Goal: Information Seeking & Learning: Learn about a topic

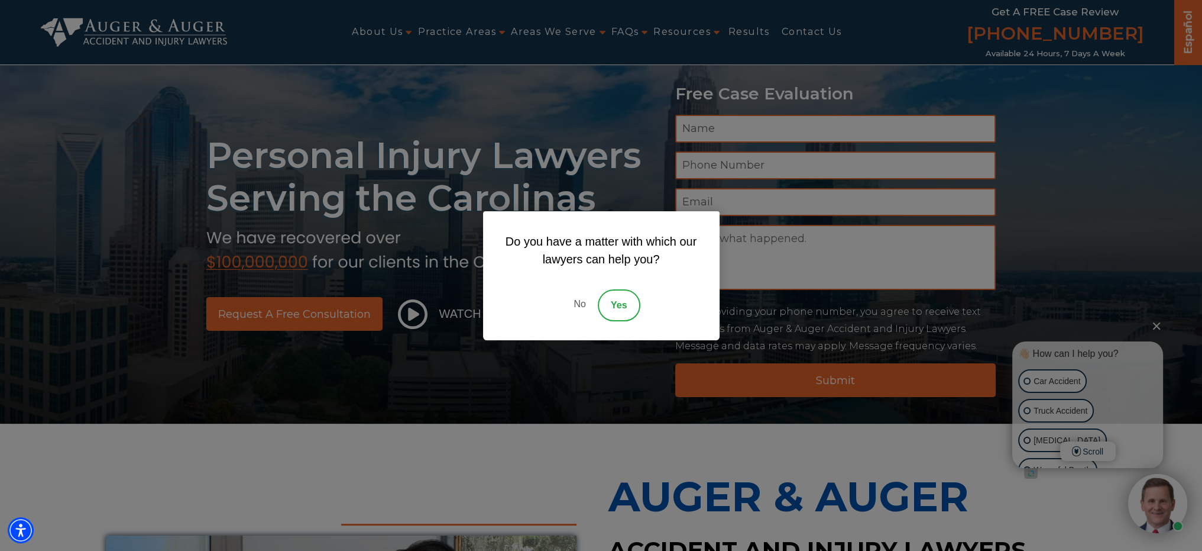
click at [580, 296] on link "No" at bounding box center [579, 305] width 35 height 32
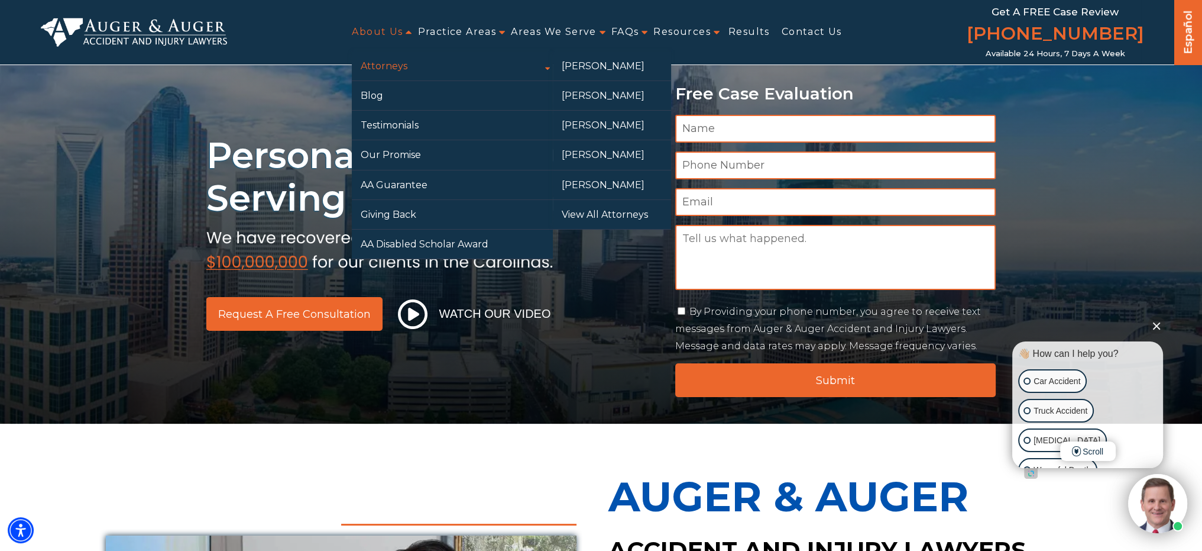
click at [390, 62] on link "Attorneys" at bounding box center [452, 65] width 201 height 29
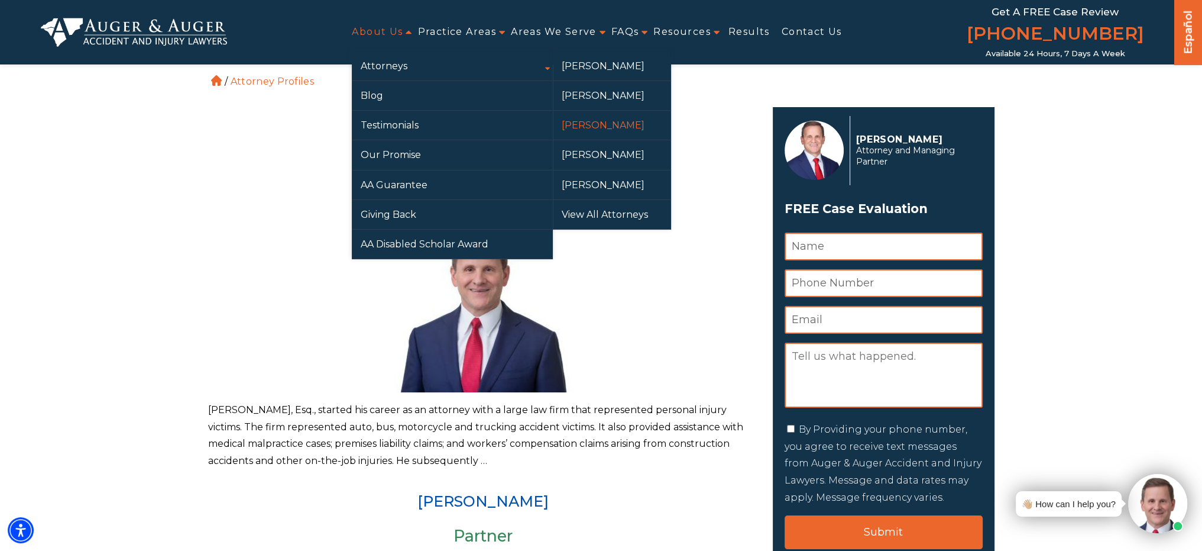
click at [596, 121] on link "[PERSON_NAME]" at bounding box center [612, 125] width 118 height 29
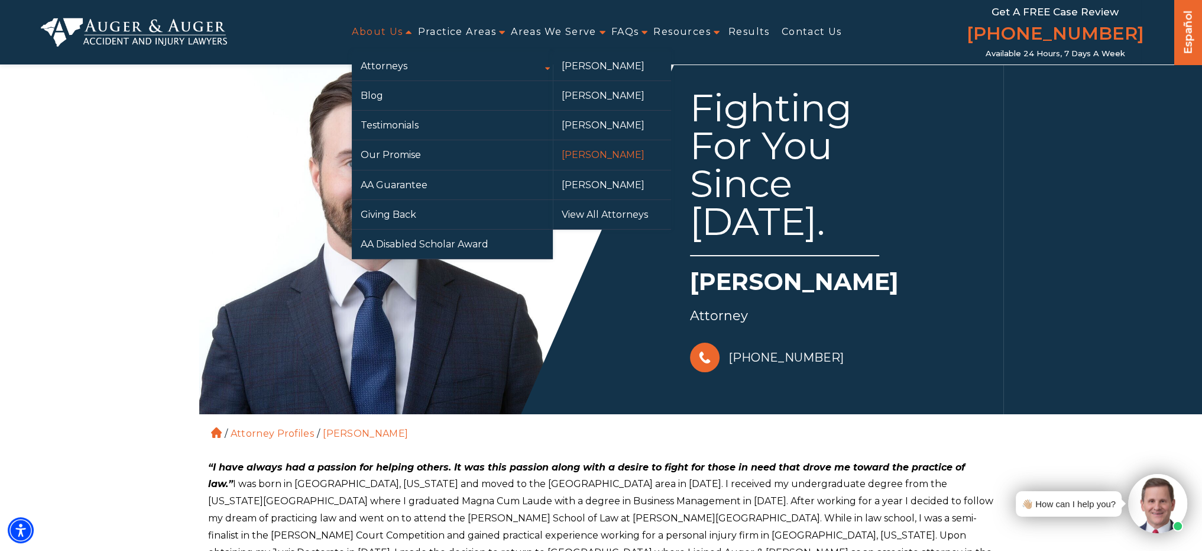
click at [600, 154] on link "[PERSON_NAME]" at bounding box center [612, 154] width 118 height 29
